Goal: Navigation & Orientation: Find specific page/section

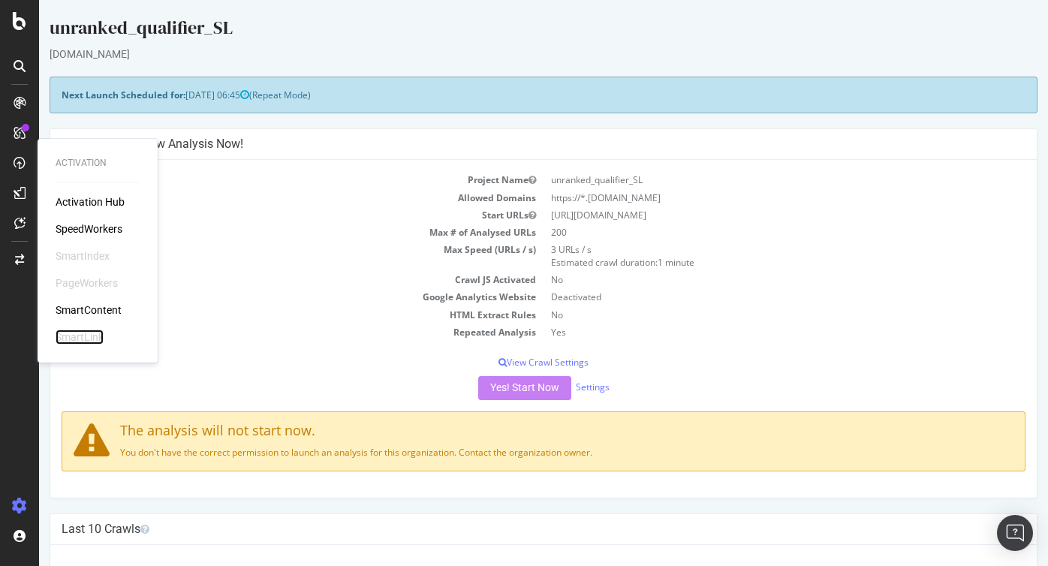
click at [87, 336] on div "SmartLink" at bounding box center [80, 337] width 48 height 15
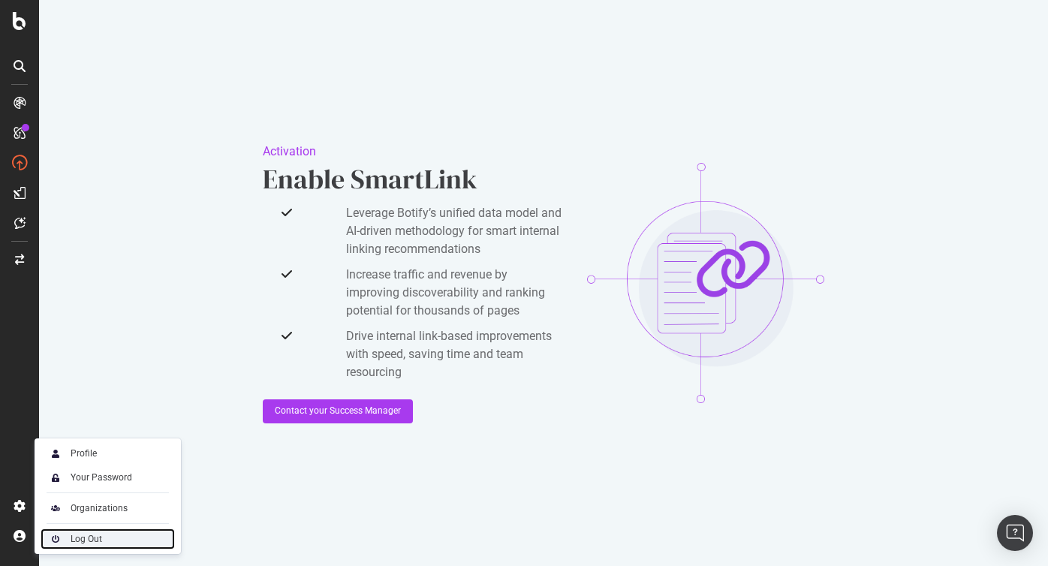
click at [82, 536] on div "Log Out" at bounding box center [87, 539] width 32 height 12
